Goal: Task Accomplishment & Management: Use online tool/utility

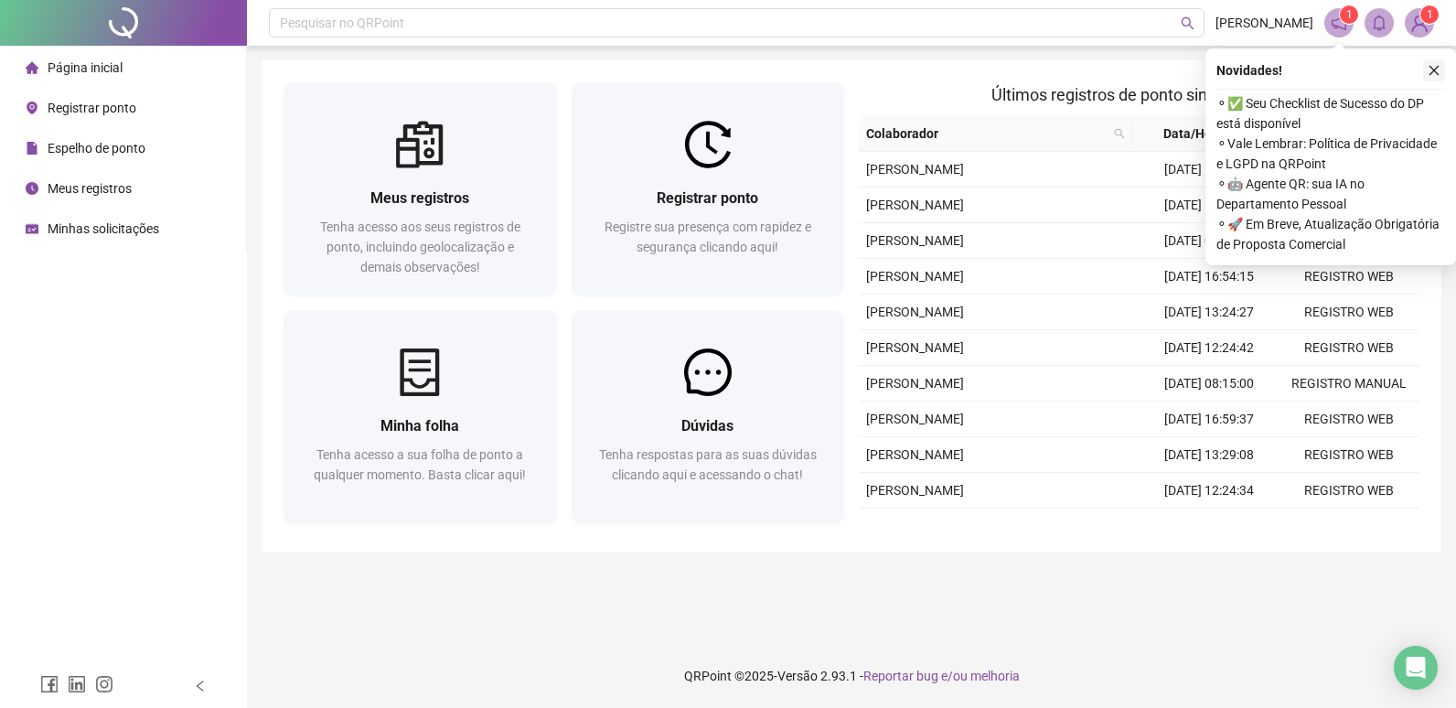
click at [1441, 66] on button "button" at bounding box center [1435, 70] width 22 height 22
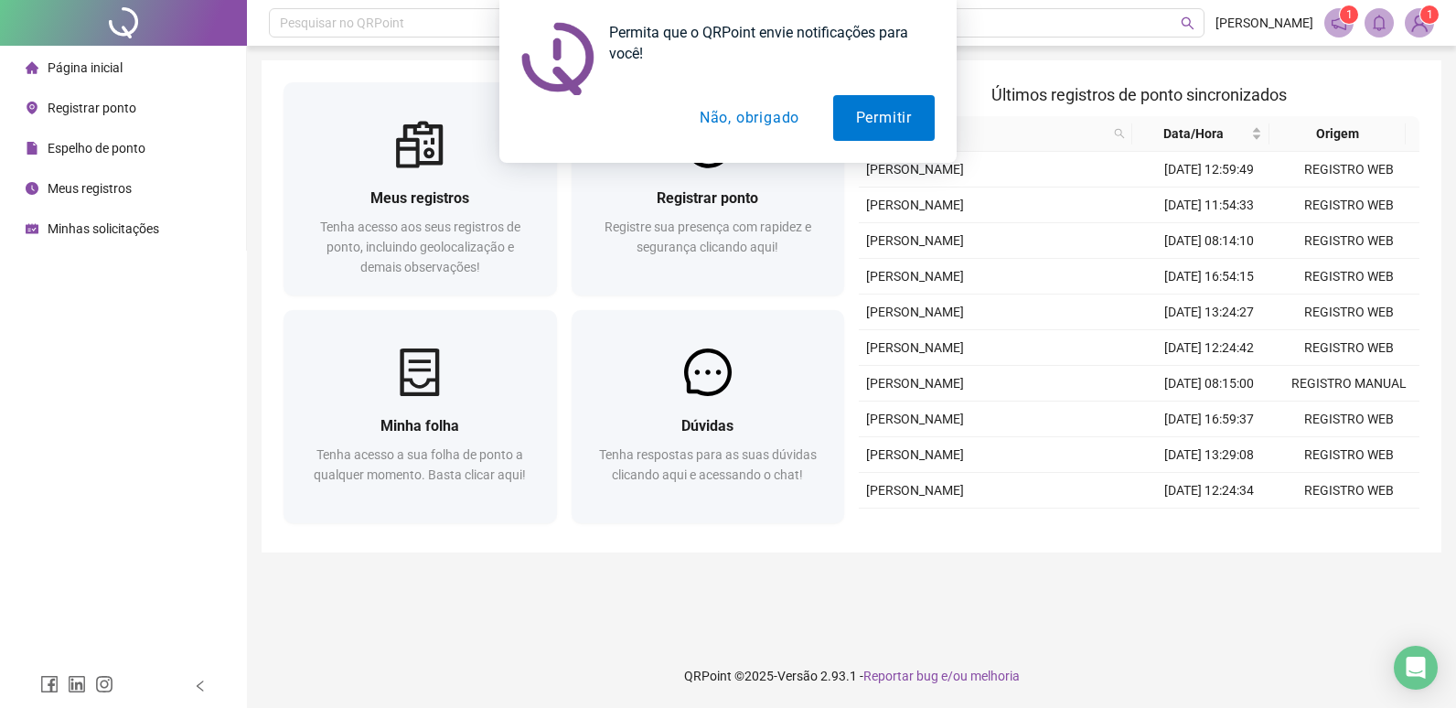
click at [759, 128] on button "Não, obrigado" at bounding box center [749, 118] width 145 height 46
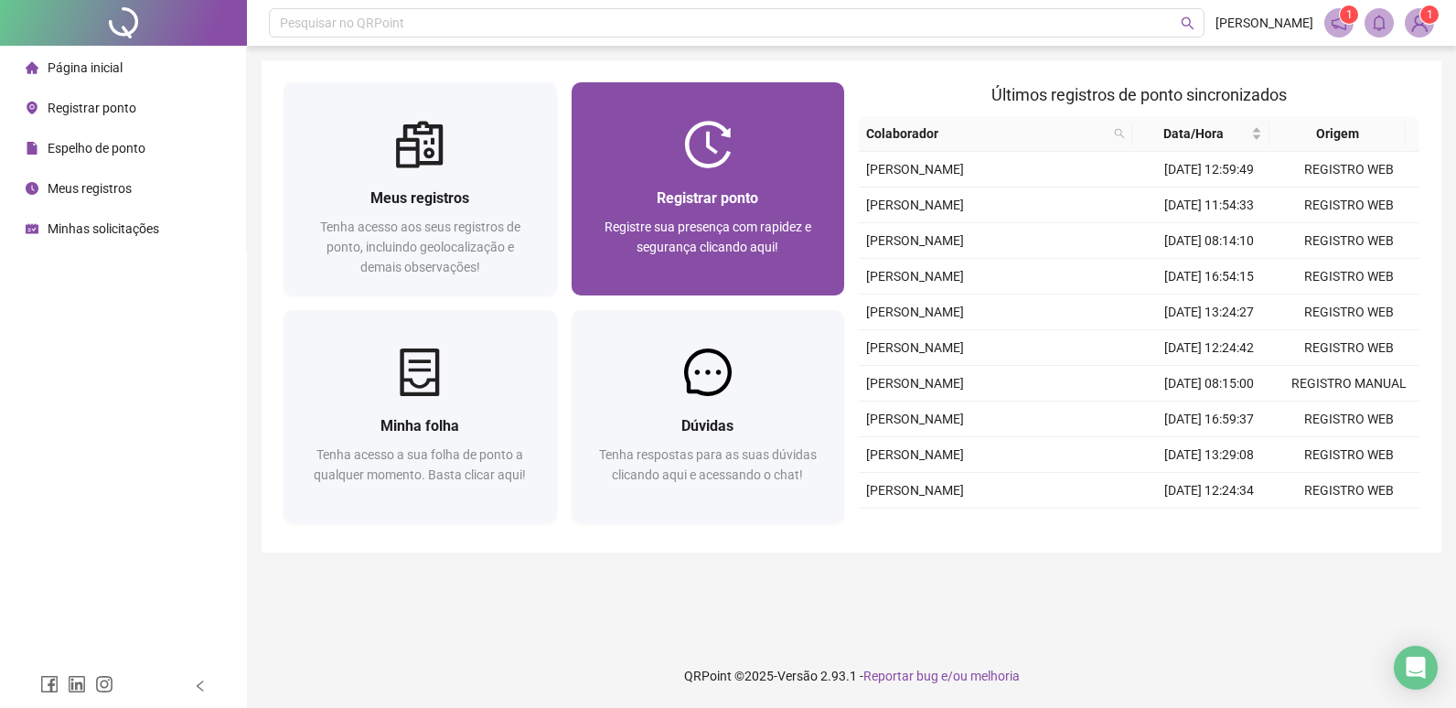
click at [670, 186] on div "Registrar ponto Registre sua presença com rapidez e segurança clicando aqui!" at bounding box center [709, 231] width 274 height 127
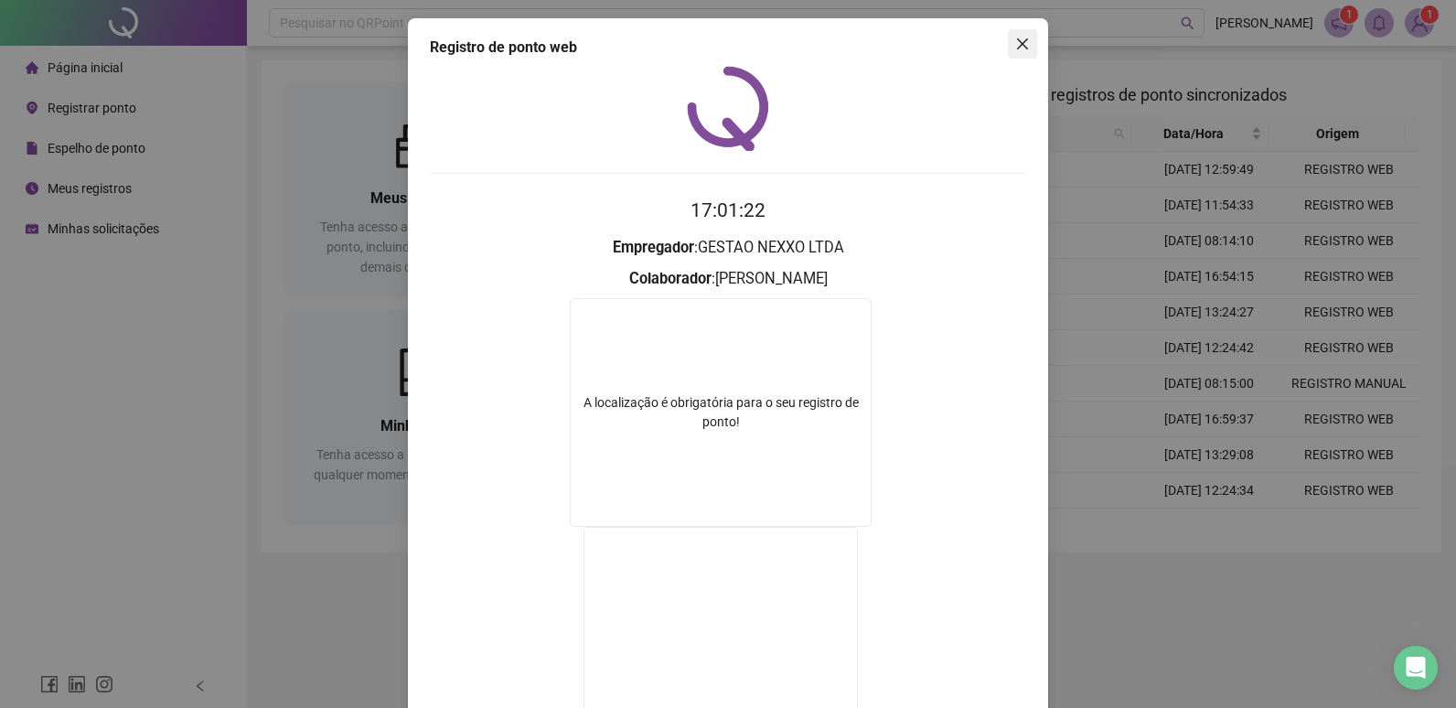
click at [1016, 37] on icon "close" at bounding box center [1023, 44] width 15 height 15
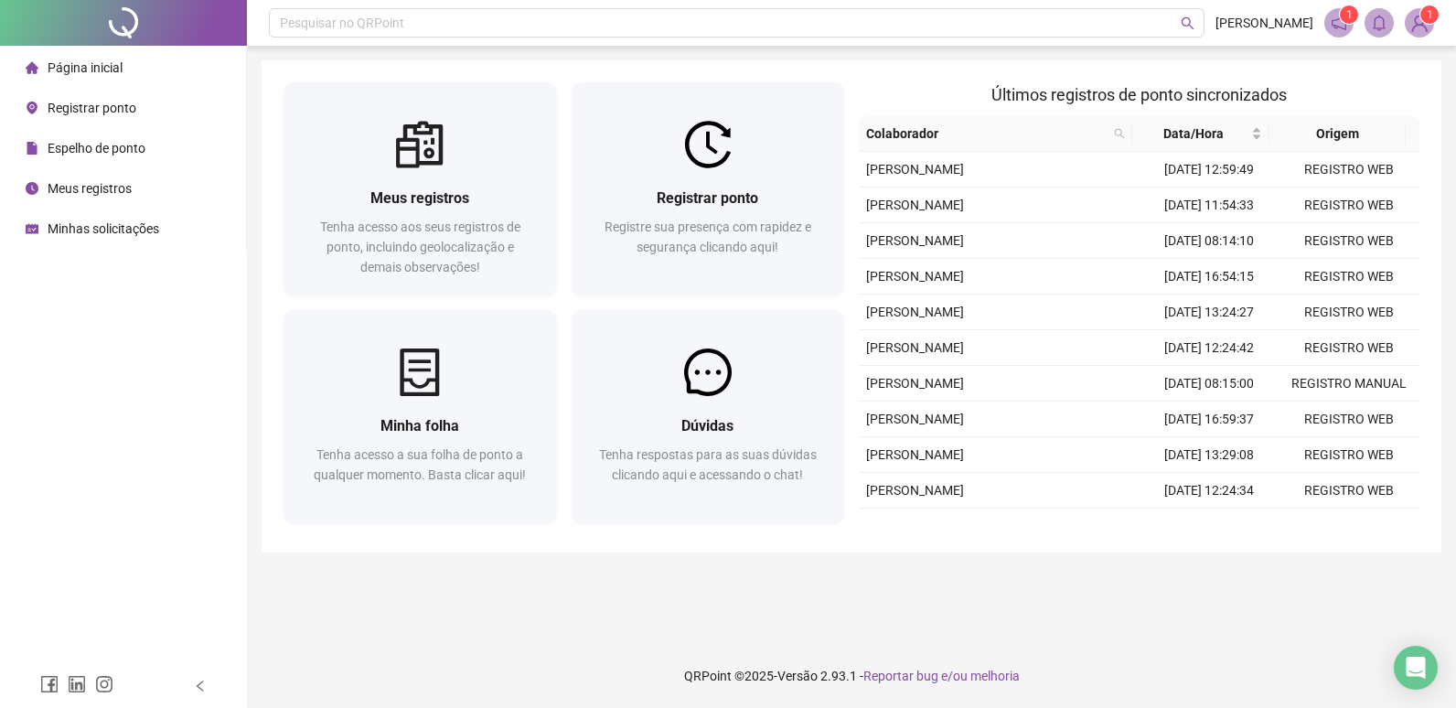
click at [124, 155] on span "Espelho de ponto" at bounding box center [97, 148] width 98 height 15
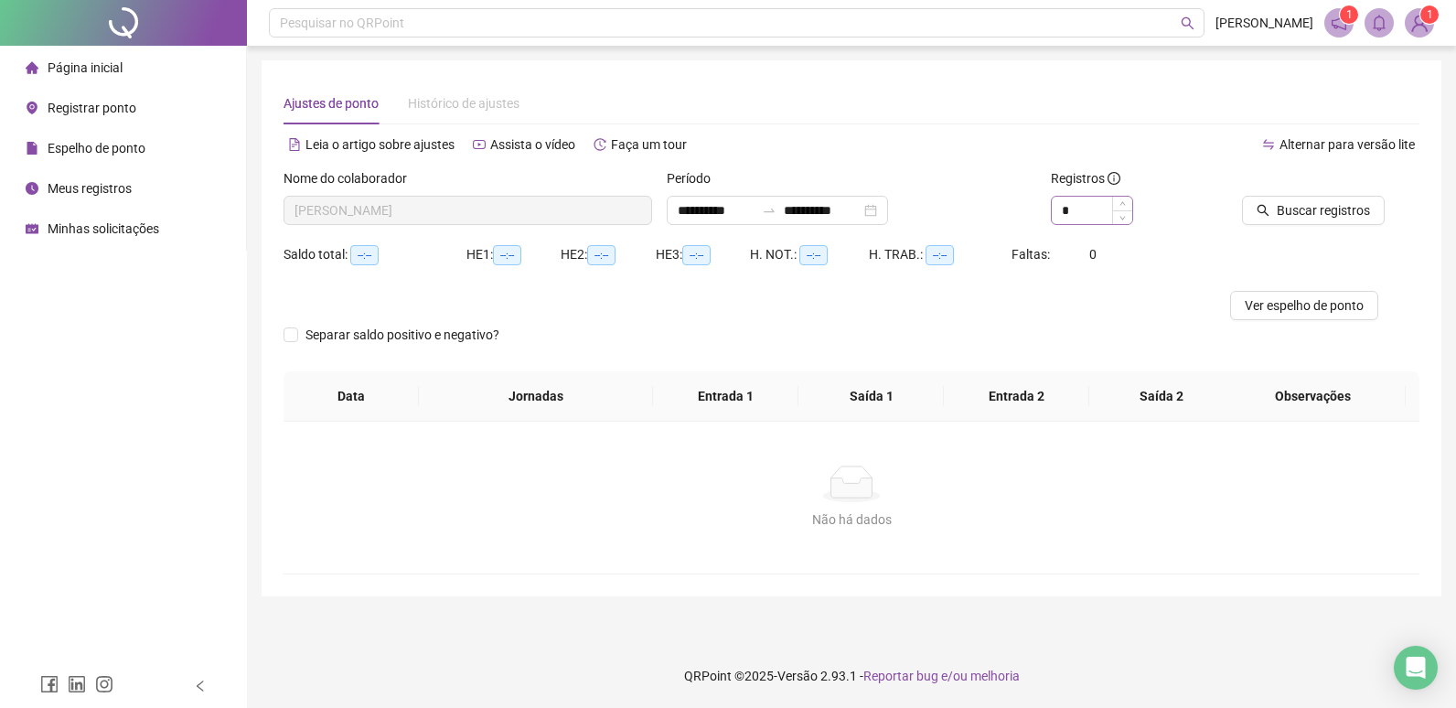
type input "**********"
click at [1259, 203] on button "Buscar registros" at bounding box center [1313, 210] width 143 height 29
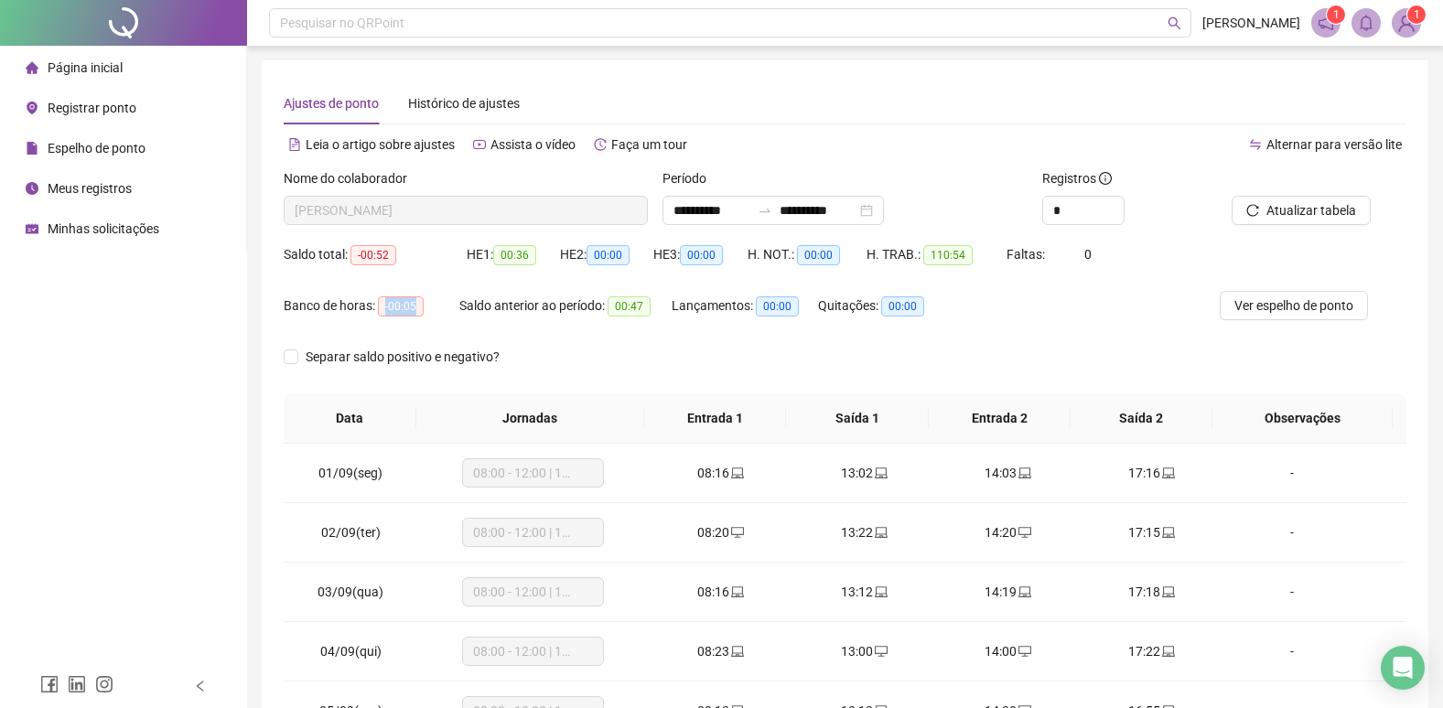
drag, startPoint x: 382, startPoint y: 308, endPoint x: 428, endPoint y: 310, distance: 45.8
click at [428, 310] on div "Banco de horas: -00:05" at bounding box center [372, 306] width 176 height 21
drag, startPoint x: 428, startPoint y: 310, endPoint x: 420, endPoint y: 281, distance: 30.4
click at [420, 281] on div "Saldo total: -00:52" at bounding box center [375, 265] width 183 height 51
drag, startPoint x: 382, startPoint y: 305, endPoint x: 445, endPoint y: 306, distance: 63.2
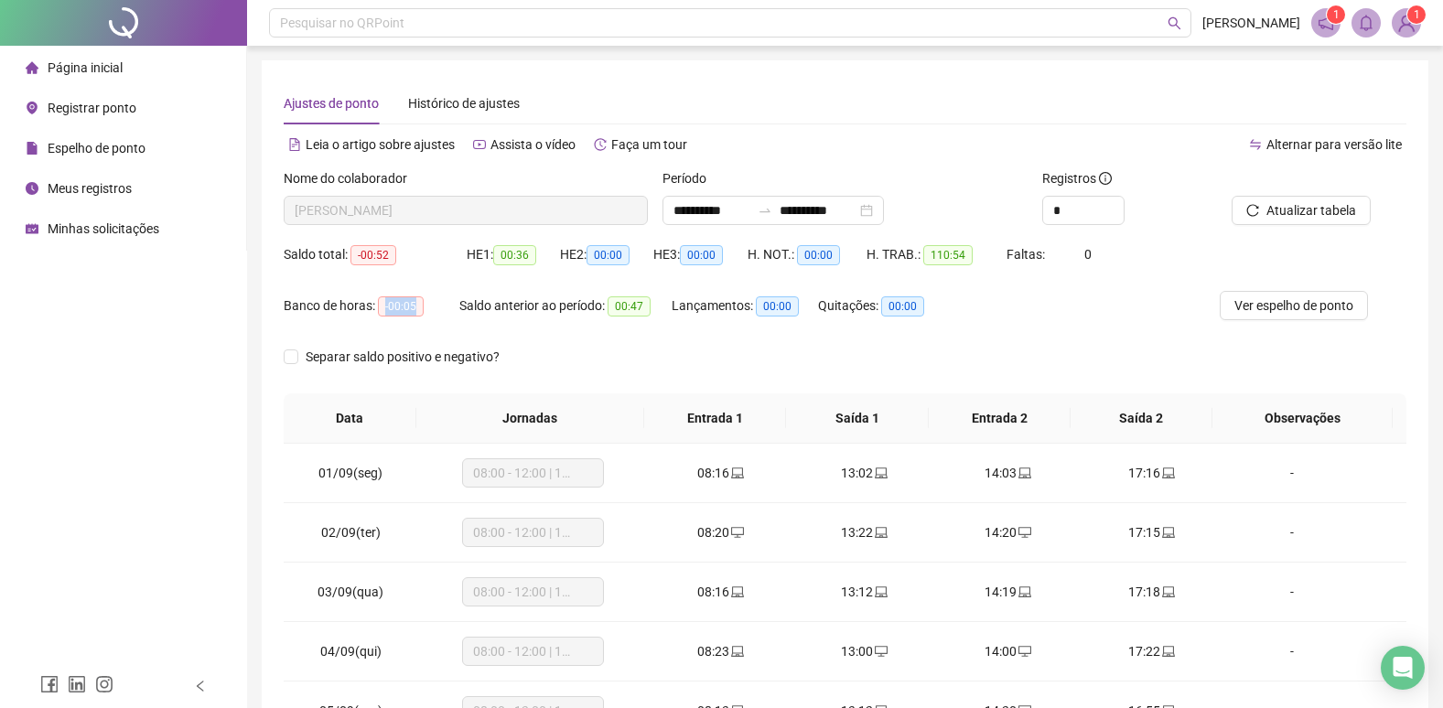
click at [445, 306] on div "Banco de horas: -00:05" at bounding box center [372, 306] width 176 height 21
drag, startPoint x: 445, startPoint y: 306, endPoint x: 433, endPoint y: 300, distance: 13.5
click at [433, 300] on div "Banco de horas: -00:05" at bounding box center [372, 306] width 176 height 21
click at [97, 68] on span "Página inicial" at bounding box center [85, 67] width 75 height 15
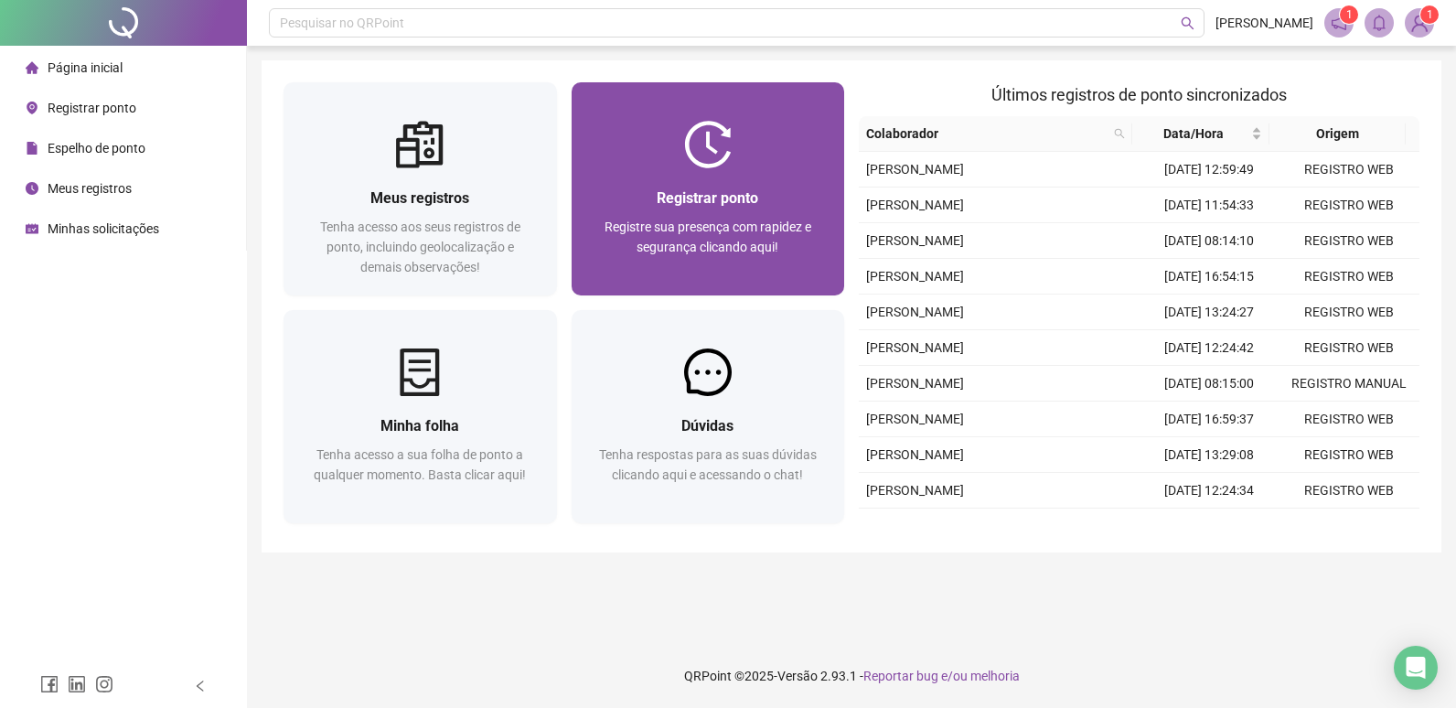
click at [725, 184] on div "Registrar ponto Registre sua presença com rapidez e segurança clicando aqui!" at bounding box center [709, 231] width 274 height 127
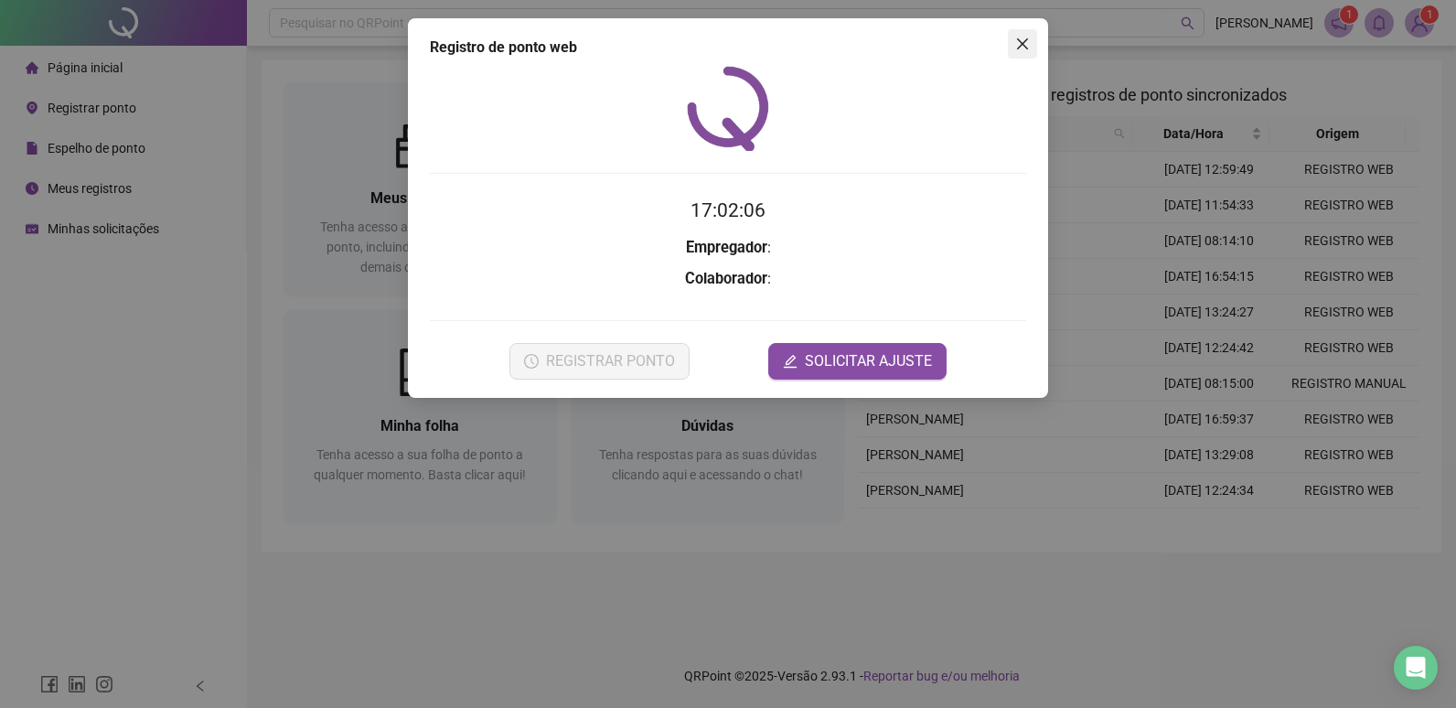
click at [1018, 42] on icon "close" at bounding box center [1023, 44] width 15 height 15
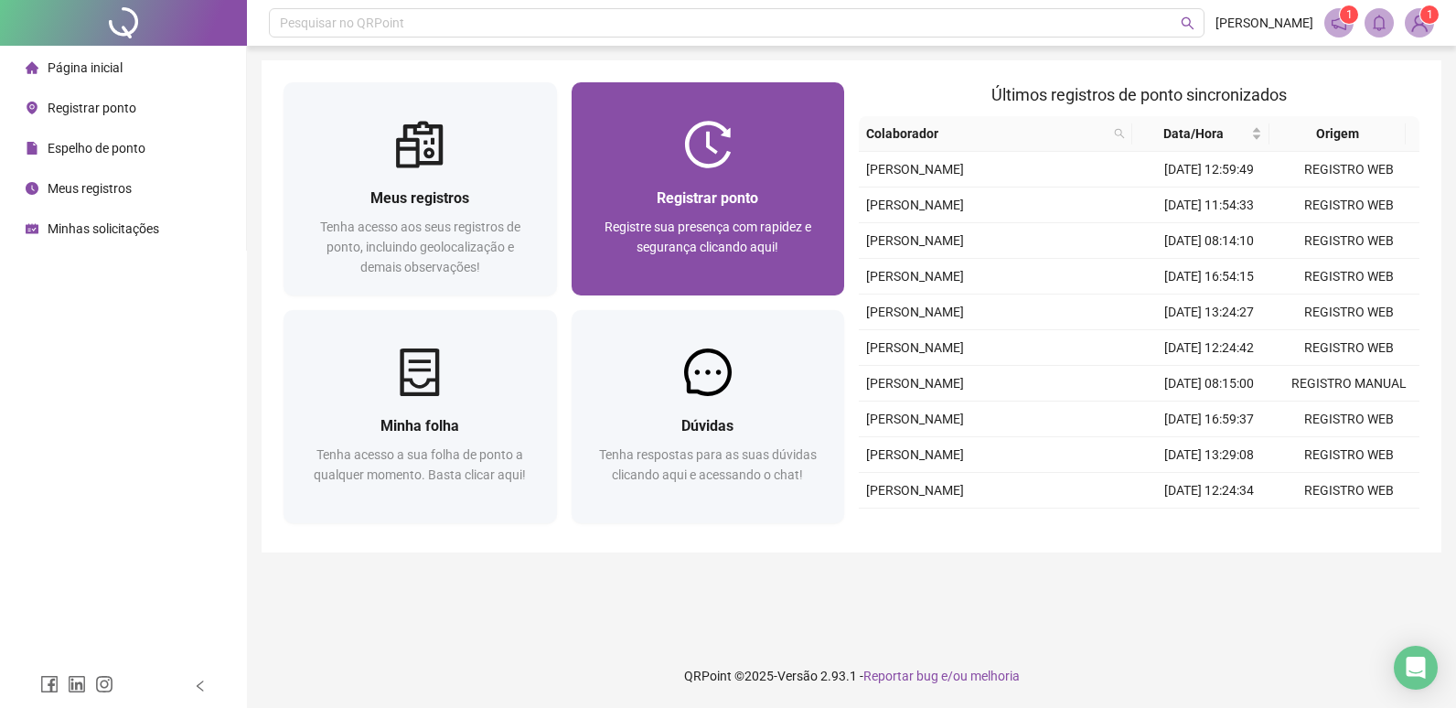
click at [801, 175] on div "Registrar ponto Registre sua presença com rapidez e segurança clicando aqui!" at bounding box center [709, 231] width 274 height 127
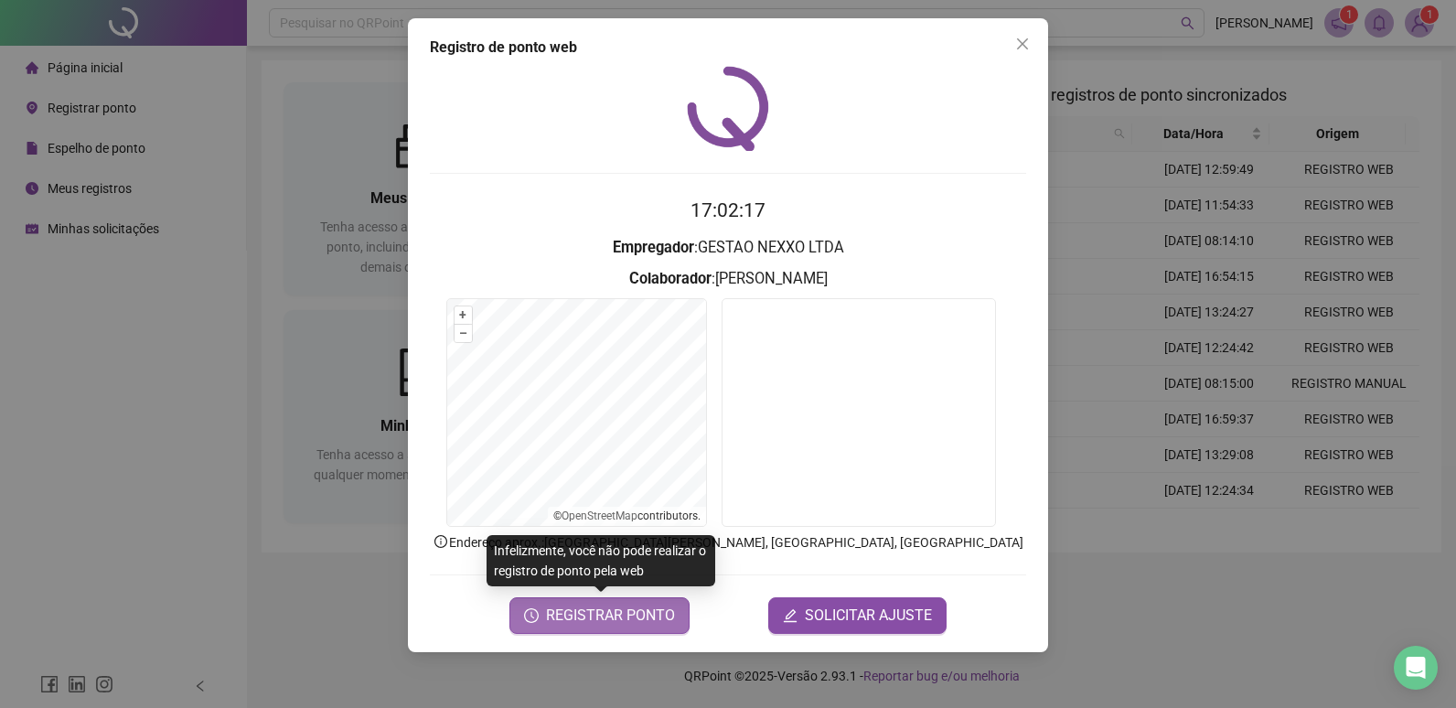
click at [592, 625] on span "REGISTRAR PONTO" at bounding box center [610, 616] width 129 height 22
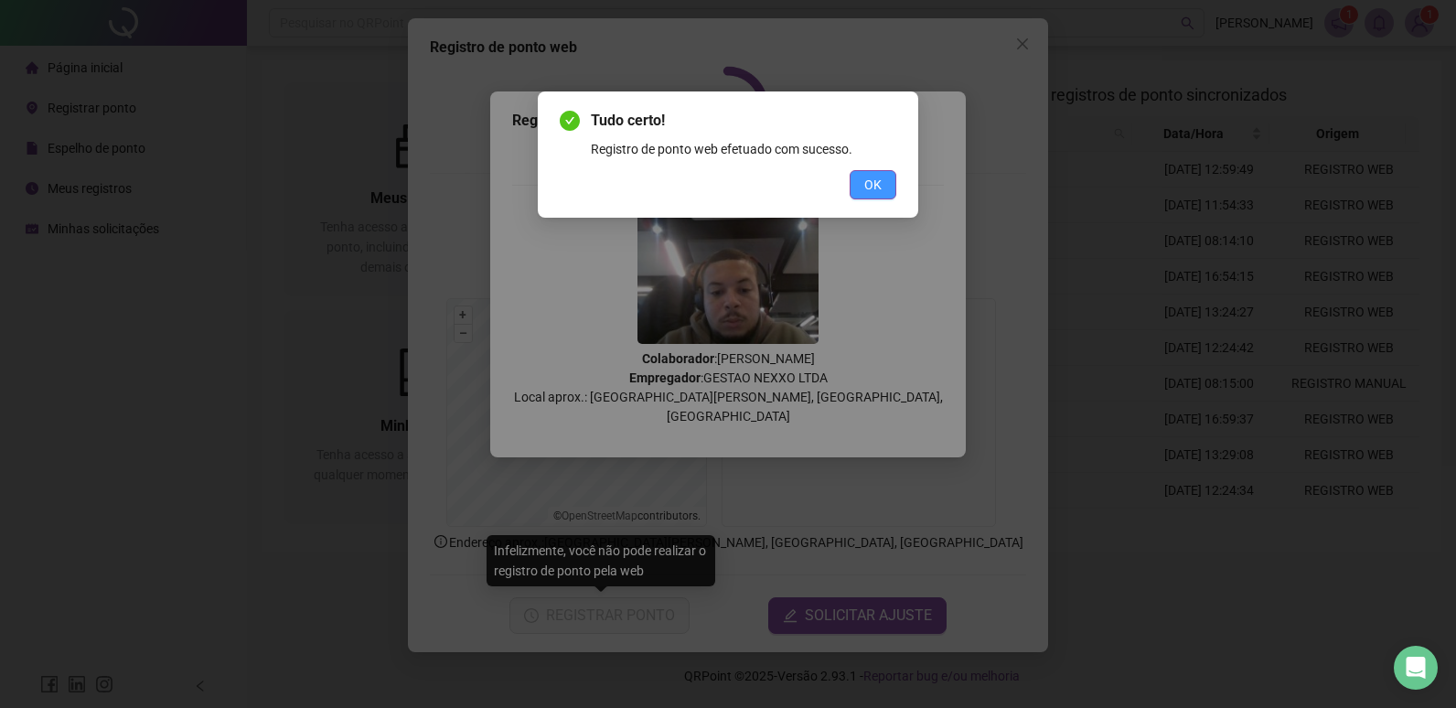
click at [888, 185] on button "OK" at bounding box center [873, 184] width 47 height 29
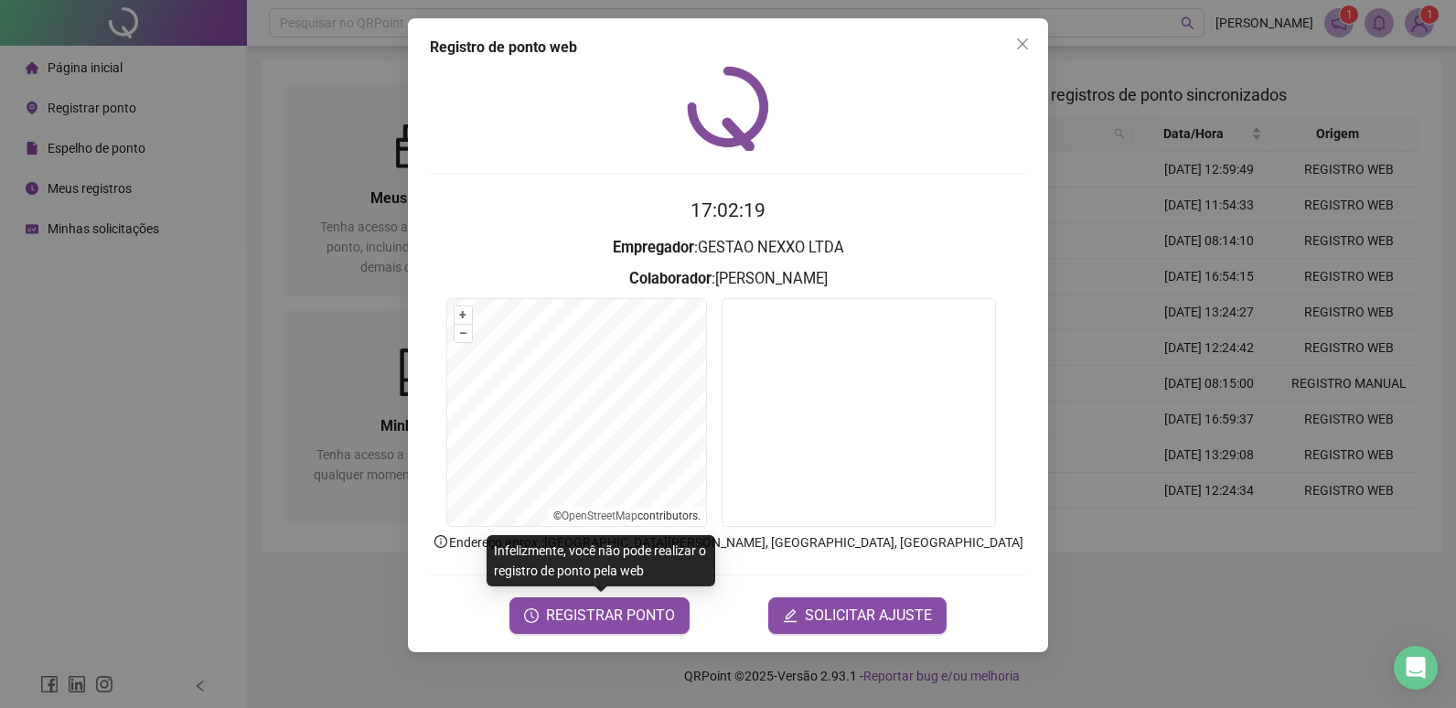
click at [1030, 24] on div "Registro de ponto web 17:02:19 Empregador : GESTAO NEXXO LTDA Colaborador : [PE…" at bounding box center [728, 335] width 640 height 634
click at [1026, 42] on icon "close" at bounding box center [1023, 44] width 15 height 15
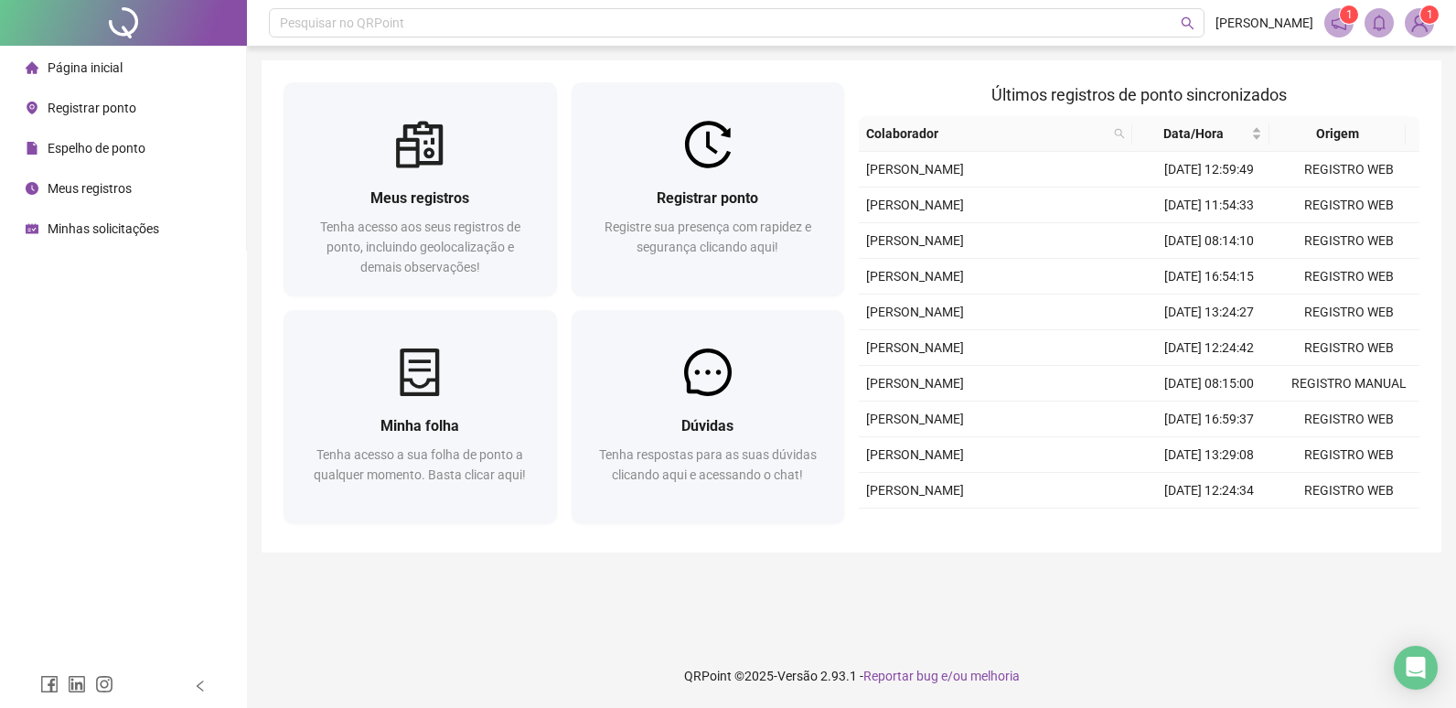
click at [77, 154] on span "Espelho de ponto" at bounding box center [97, 148] width 98 height 15
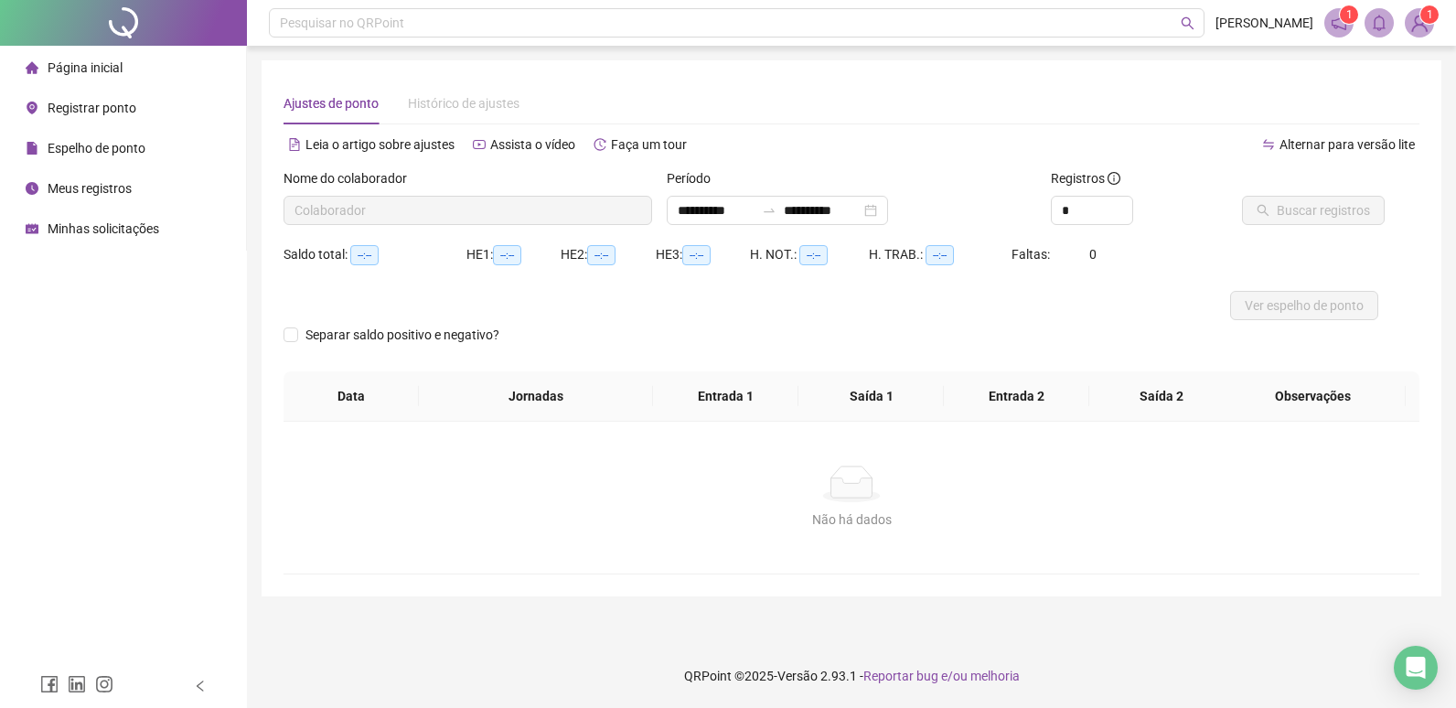
type input "**********"
click at [124, 111] on span "Registrar ponto" at bounding box center [92, 108] width 89 height 15
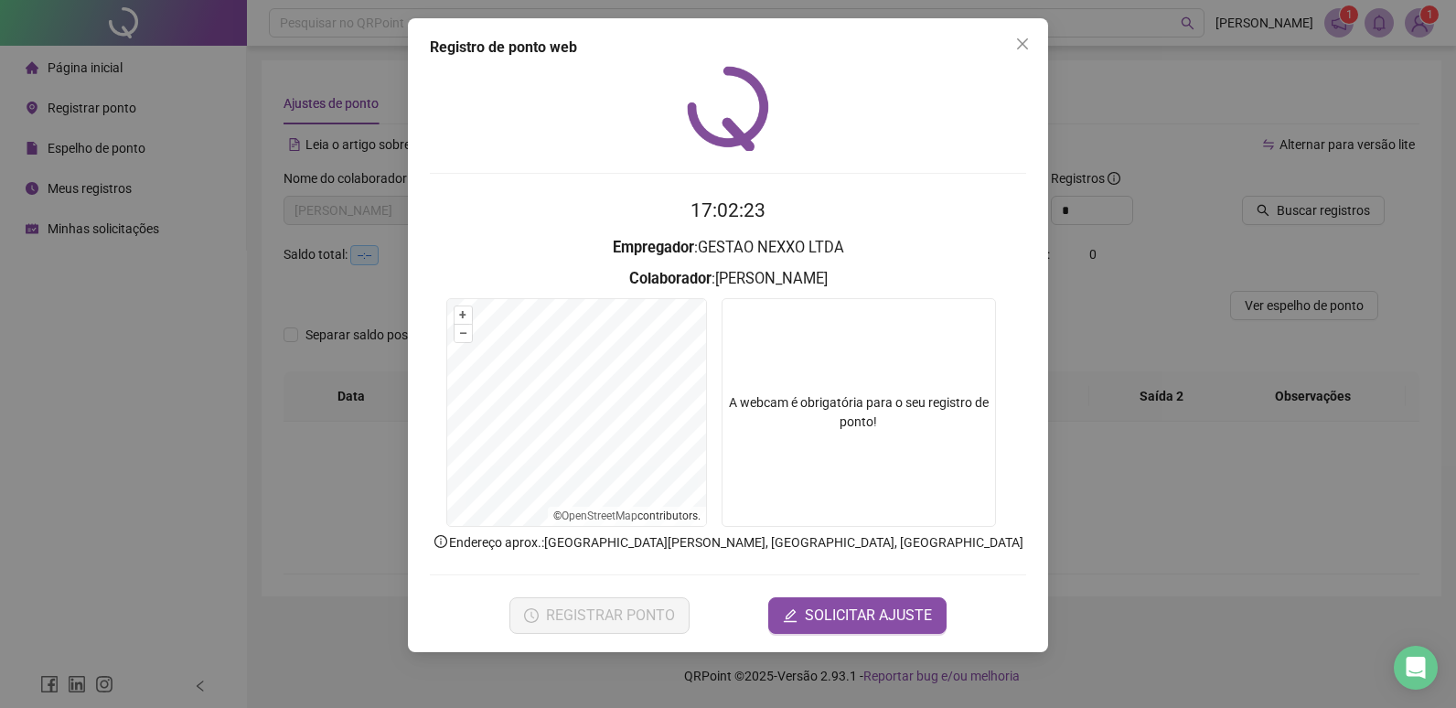
click at [1005, 48] on div "Registro de ponto web" at bounding box center [728, 48] width 596 height 22
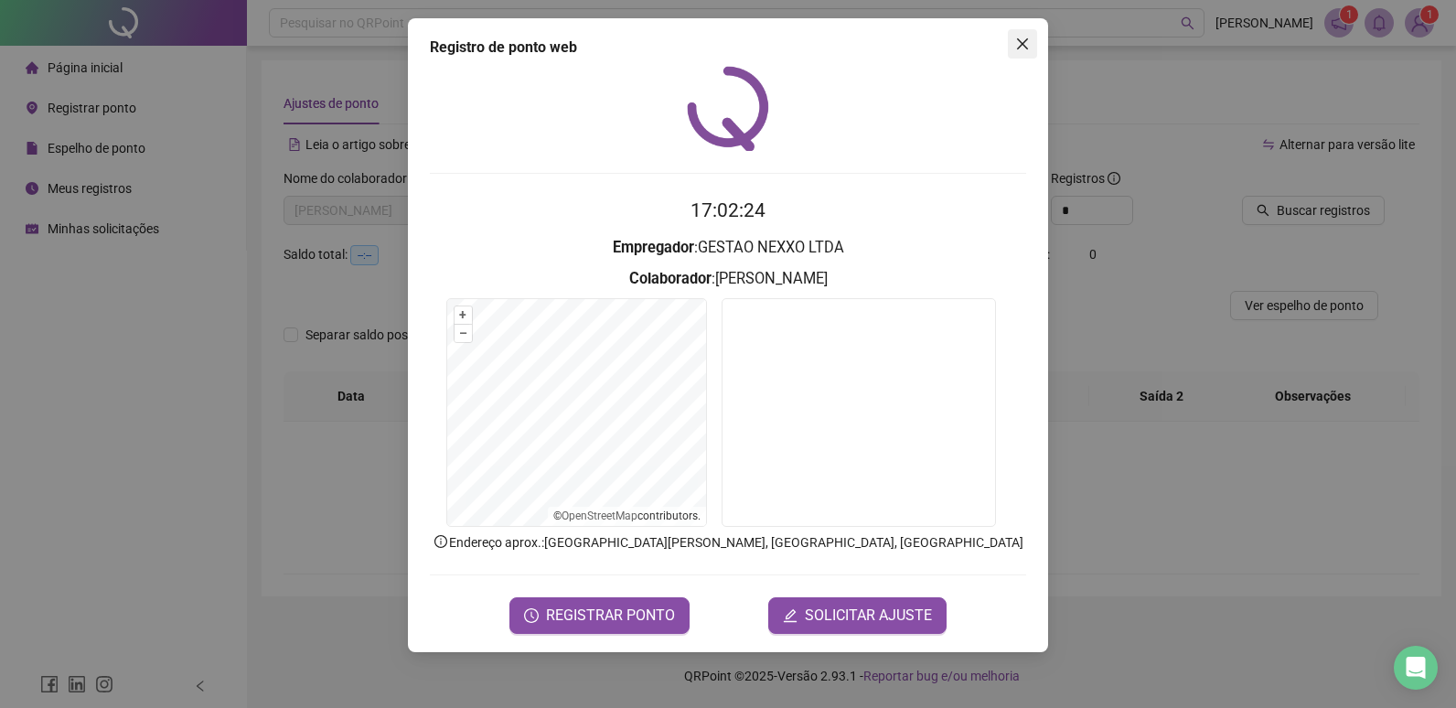
click at [1011, 44] on span "Close" at bounding box center [1022, 44] width 29 height 15
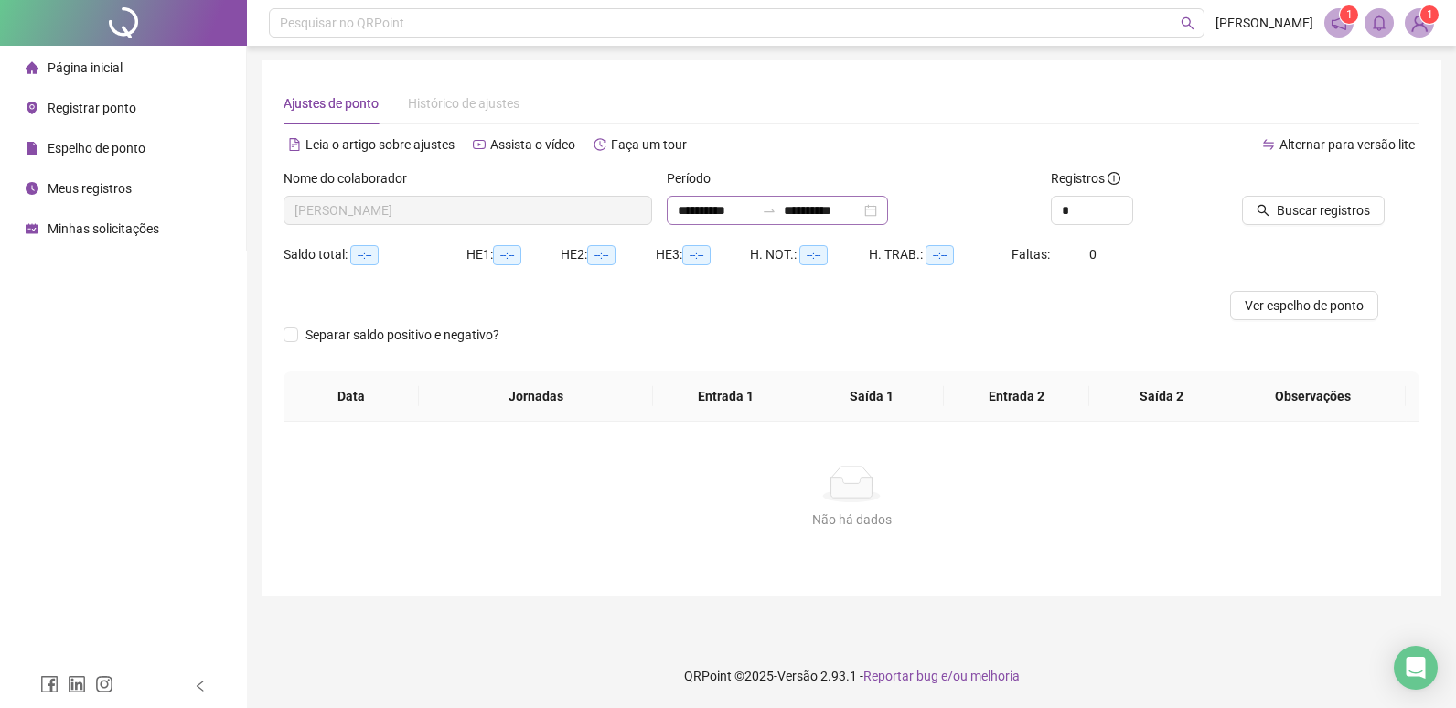
click at [777, 208] on icon "swap-right" at bounding box center [769, 210] width 15 height 15
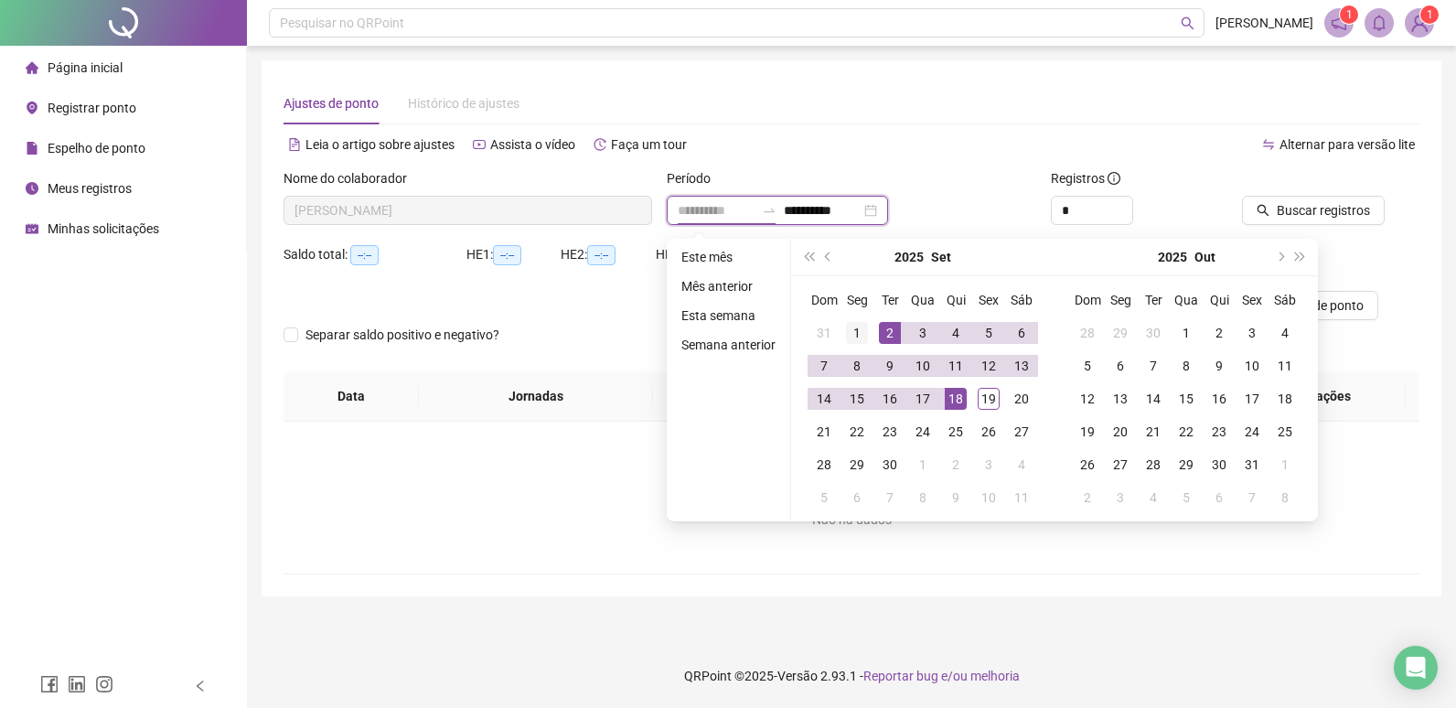
type input "**********"
click at [856, 328] on div "1" at bounding box center [857, 333] width 22 height 22
type input "**********"
click at [989, 396] on div "19" at bounding box center [989, 399] width 22 height 22
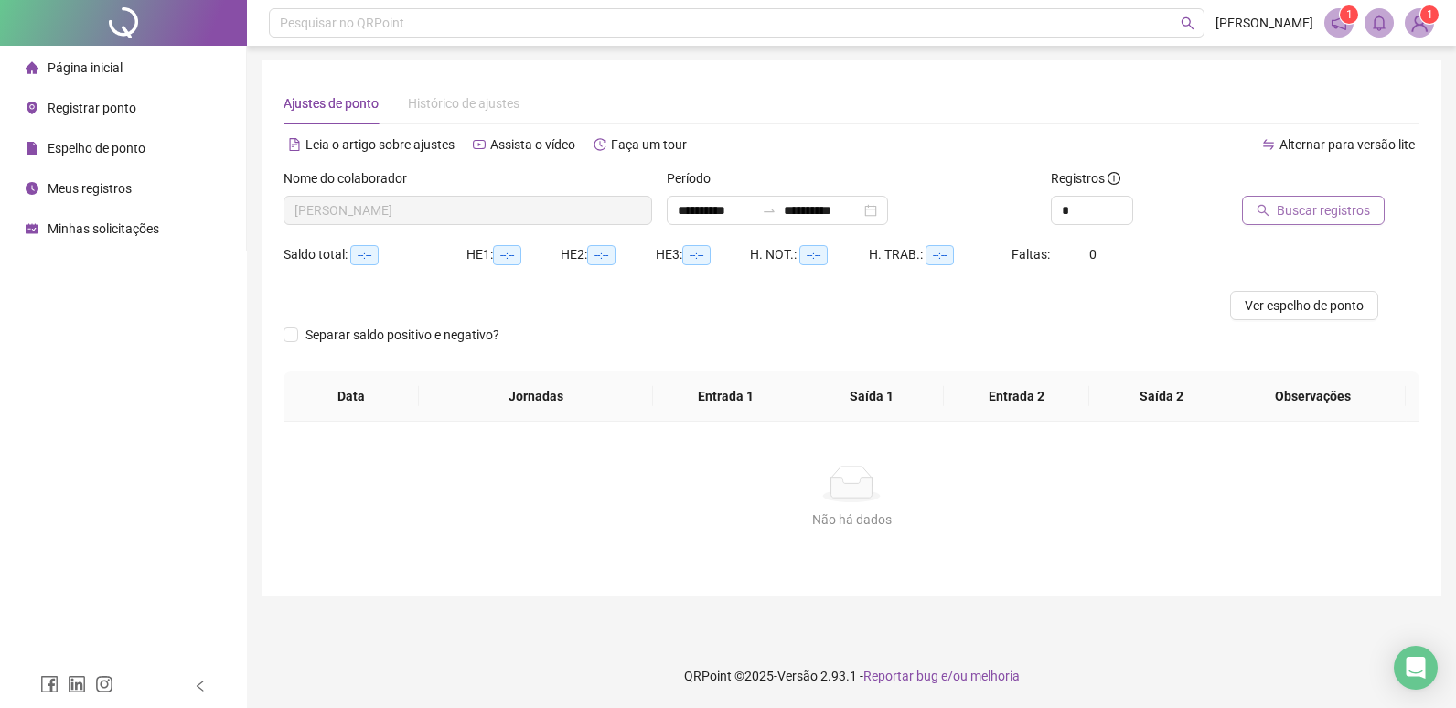
click at [1346, 209] on span "Buscar registros" at bounding box center [1323, 210] width 93 height 20
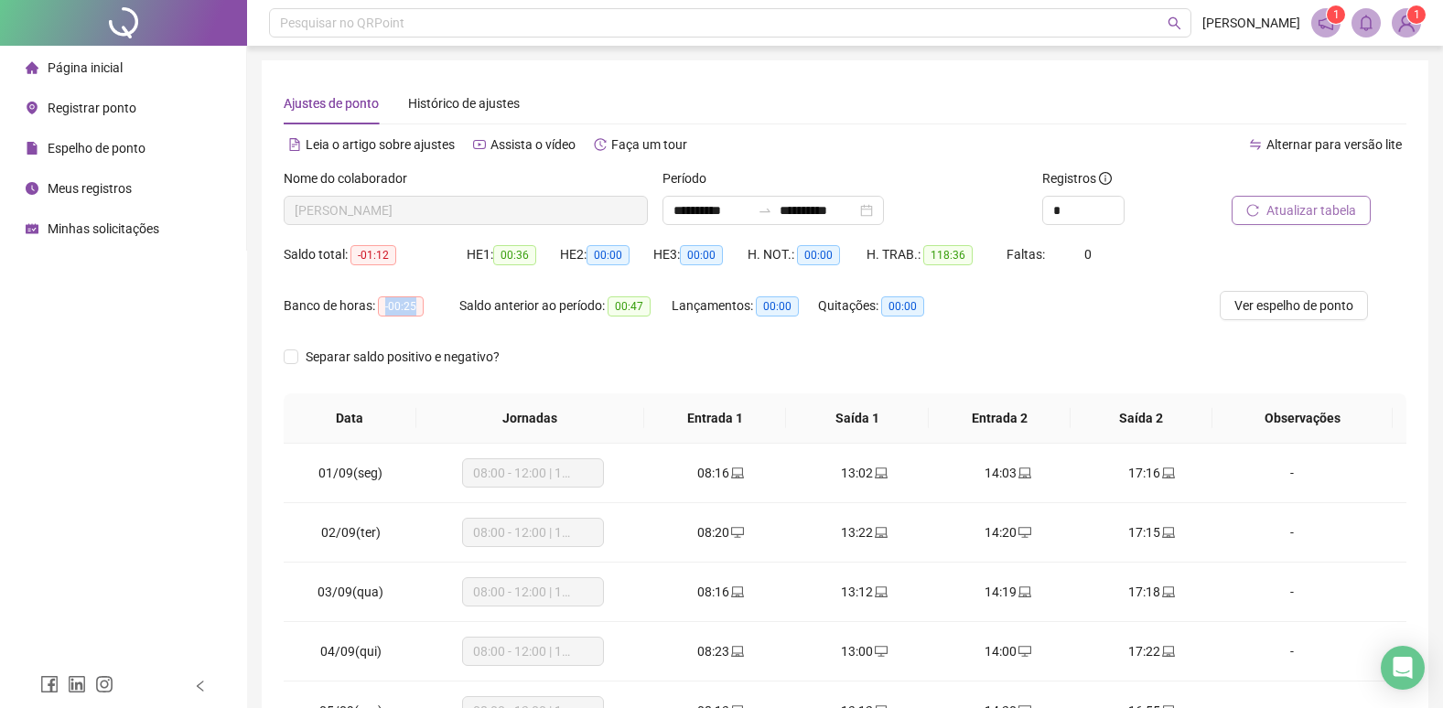
drag, startPoint x: 382, startPoint y: 308, endPoint x: 419, endPoint y: 308, distance: 37.5
click at [419, 308] on span "-00:25" at bounding box center [401, 306] width 46 height 20
drag, startPoint x: 419, startPoint y: 308, endPoint x: 409, endPoint y: 274, distance: 36.2
click at [409, 274] on div "Saldo total: -01:12" at bounding box center [375, 265] width 183 height 51
click at [431, 335] on div "Banco de horas: -00:25" at bounding box center [372, 316] width 176 height 51
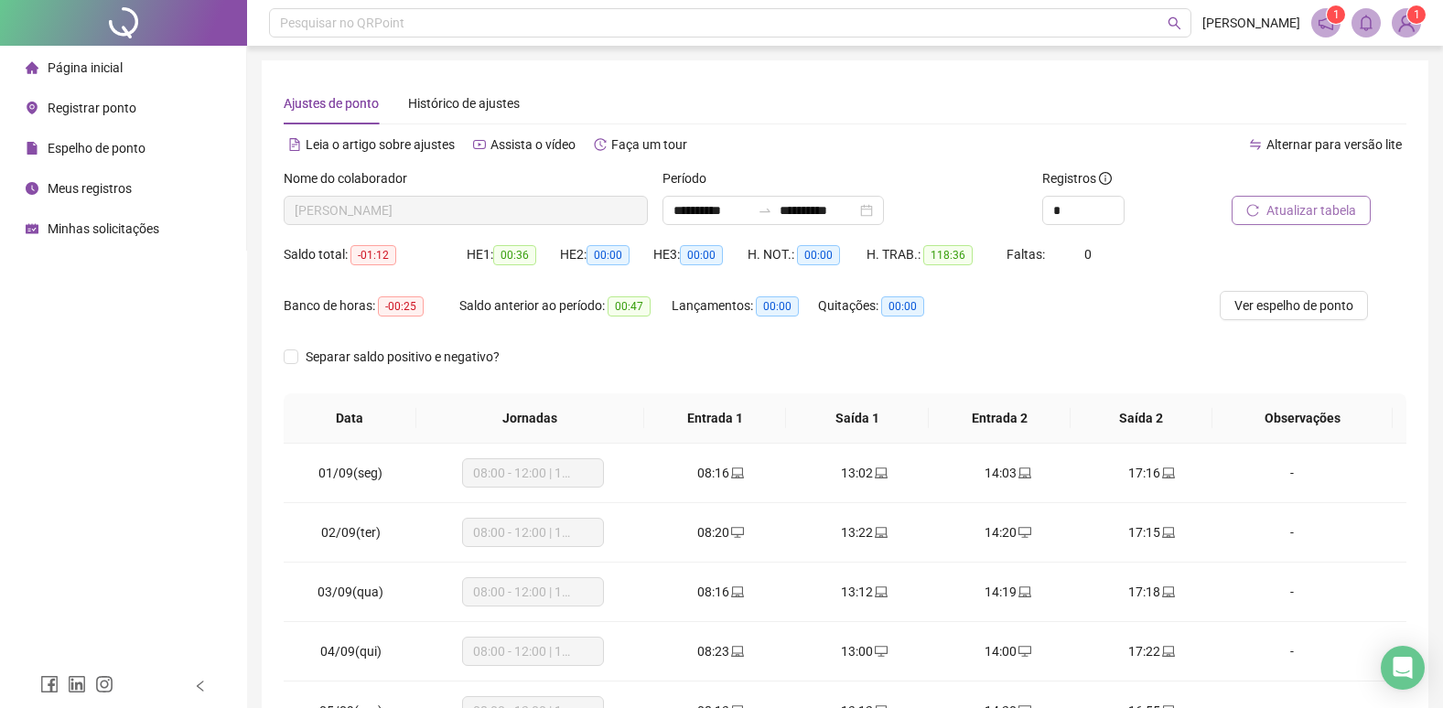
click at [448, 283] on div "Saldo total: -01:12" at bounding box center [375, 265] width 183 height 51
click at [231, 330] on div "Página inicial Registrar ponto Espelho de ponto Meus registros Minhas solicitaç…" at bounding box center [123, 332] width 247 height 664
click at [59, 70] on span "Página inicial" at bounding box center [85, 67] width 75 height 15
